Goal: Information Seeking & Learning: Learn about a topic

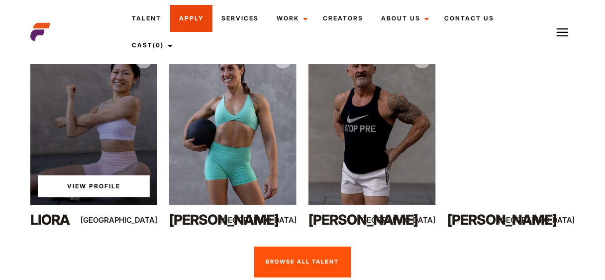
scroll to position [717, 0]
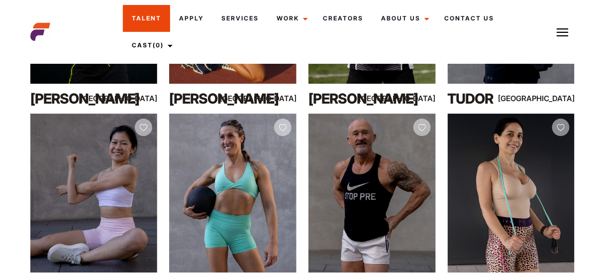
click at [154, 19] on link "Talent" at bounding box center [146, 18] width 47 height 27
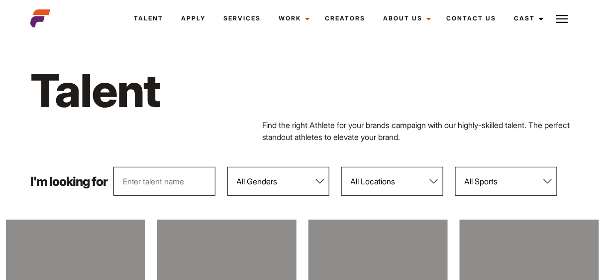
scroll to position [40, 0]
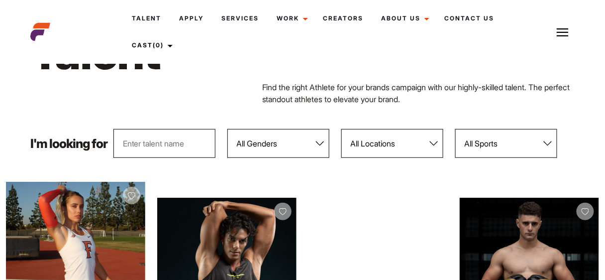
click at [188, 152] on input "text" at bounding box center [164, 143] width 102 height 29
click at [276, 143] on select "All Genders [DEMOGRAPHIC_DATA] [DEMOGRAPHIC_DATA]" at bounding box center [278, 143] width 102 height 29
click at [361, 139] on select "All Locations [GEOGRAPHIC_DATA] [GEOGRAPHIC_DATA] [GEOGRAPHIC_DATA] [GEOGRAPHIC…" at bounding box center [392, 143] width 102 height 29
click at [542, 147] on select "All Sports 100 Meter Butterfly Acrobatics Aerial awareness Aerobics AFL Aflw Am…" at bounding box center [506, 143] width 102 height 29
click at [158, 75] on h1 "Talent" at bounding box center [186, 52] width 313 height 57
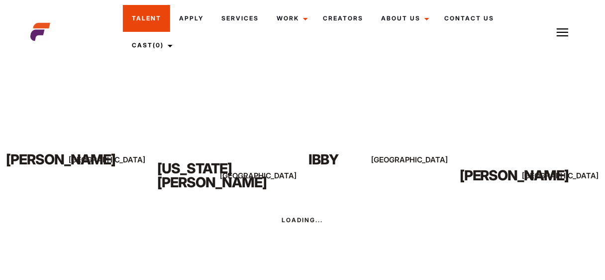
scroll to position [2495, 0]
